Goal: Check status: Check status

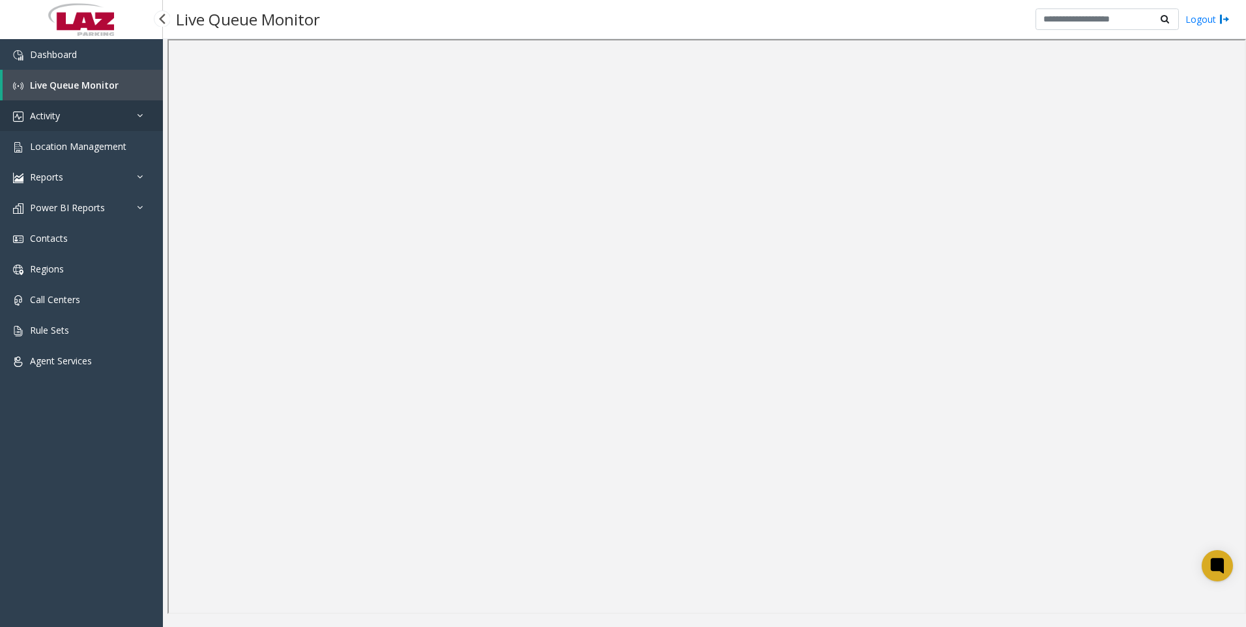
click at [53, 113] on span "Activity" at bounding box center [45, 115] width 30 height 12
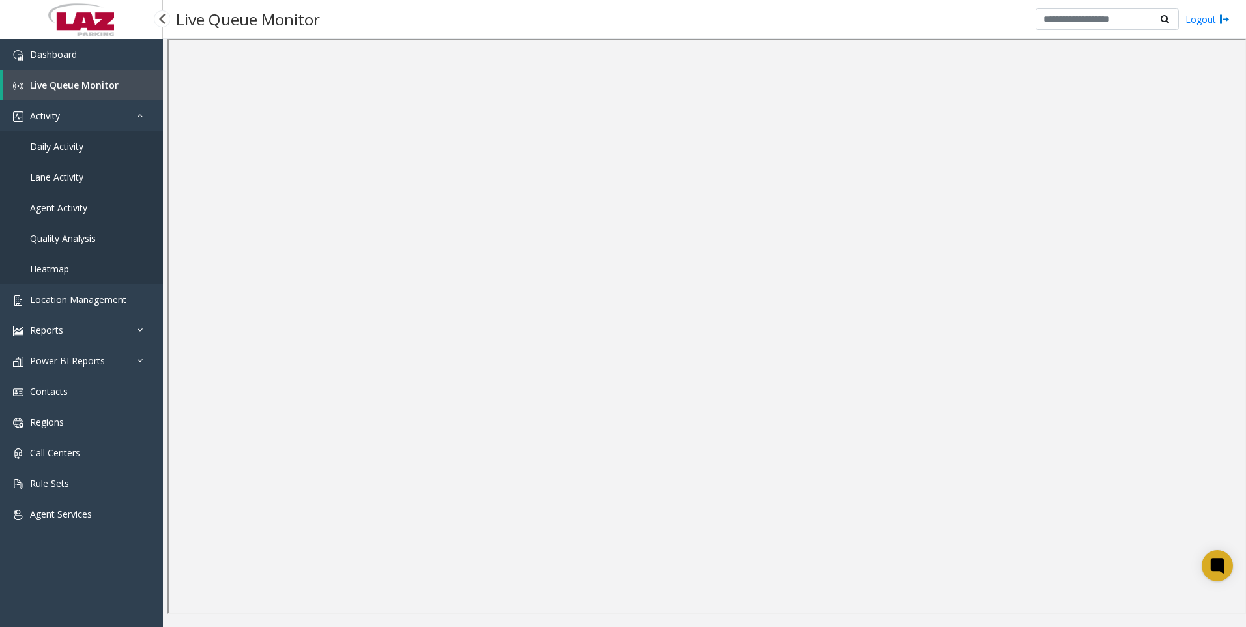
click at [61, 198] on link "Agent Activity" at bounding box center [81, 207] width 163 height 31
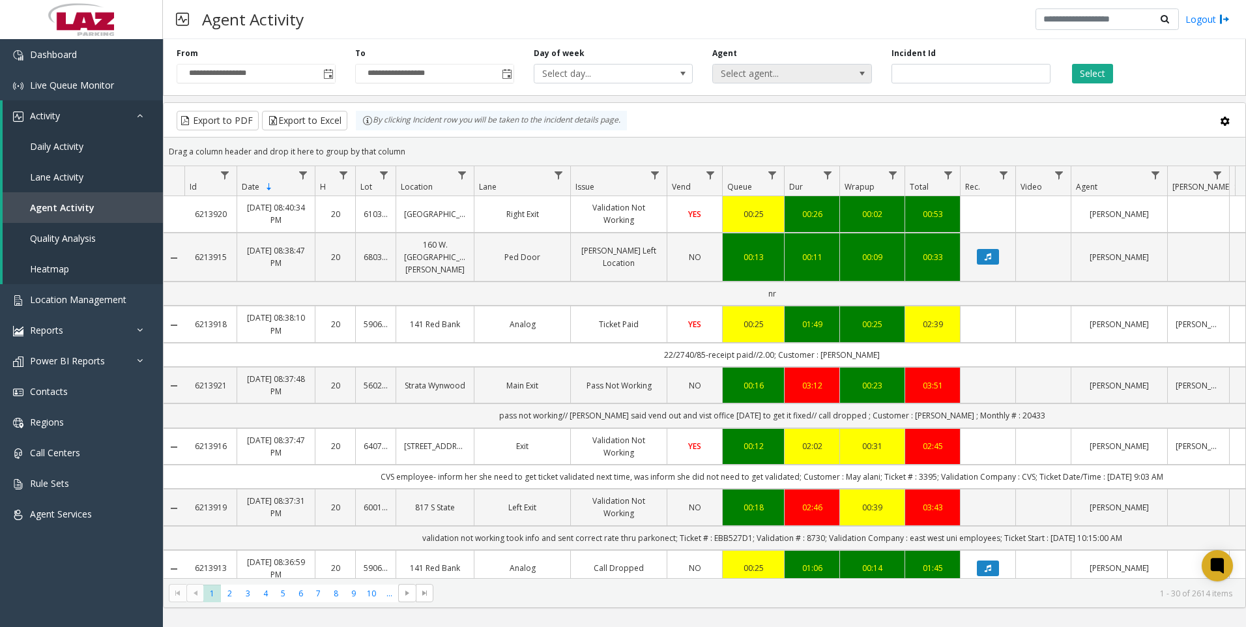
click at [757, 70] on span "Select agent..." at bounding box center [776, 74] width 126 height 18
type input "*****"
click at [767, 143] on li "[PERSON_NAME]" at bounding box center [791, 143] width 155 height 18
click at [1096, 70] on button "Select" at bounding box center [1092, 74] width 41 height 20
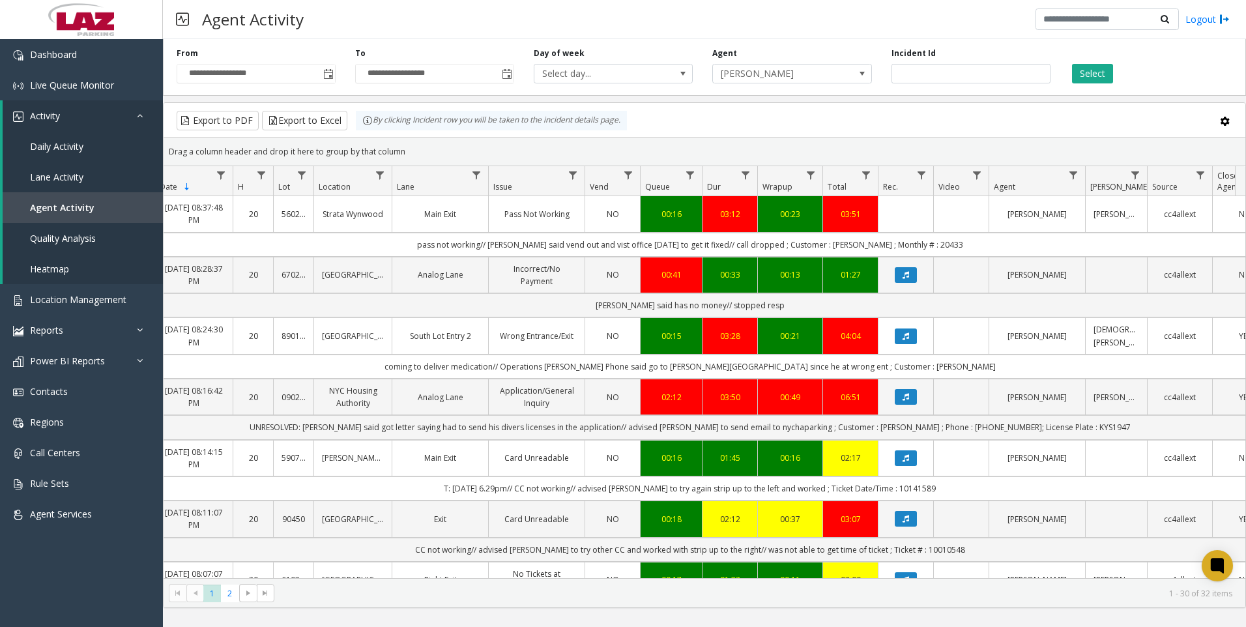
scroll to position [0, 120]
